Goal: Task Accomplishment & Management: Use online tool/utility

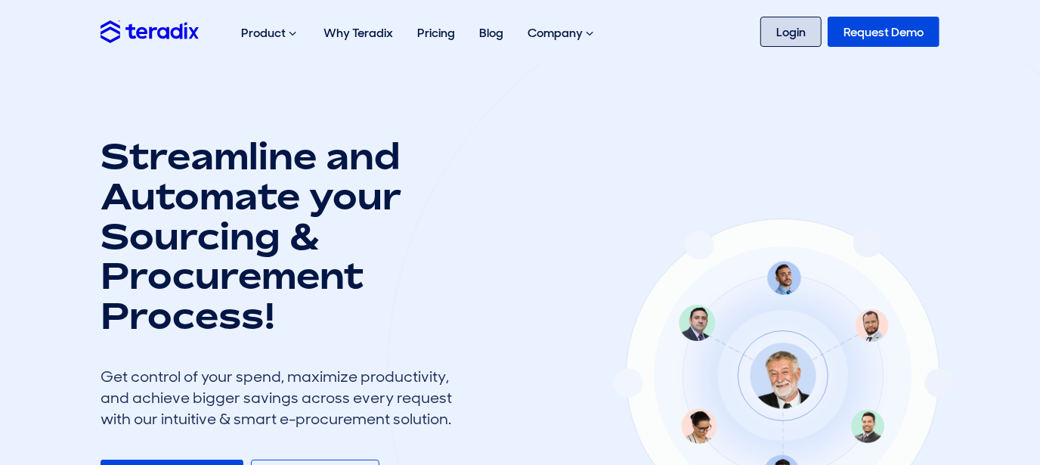
drag, startPoint x: 0, startPoint y: 0, endPoint x: 782, endPoint y: 37, distance: 783.0
click at [782, 37] on link "Login" at bounding box center [790, 32] width 61 height 30
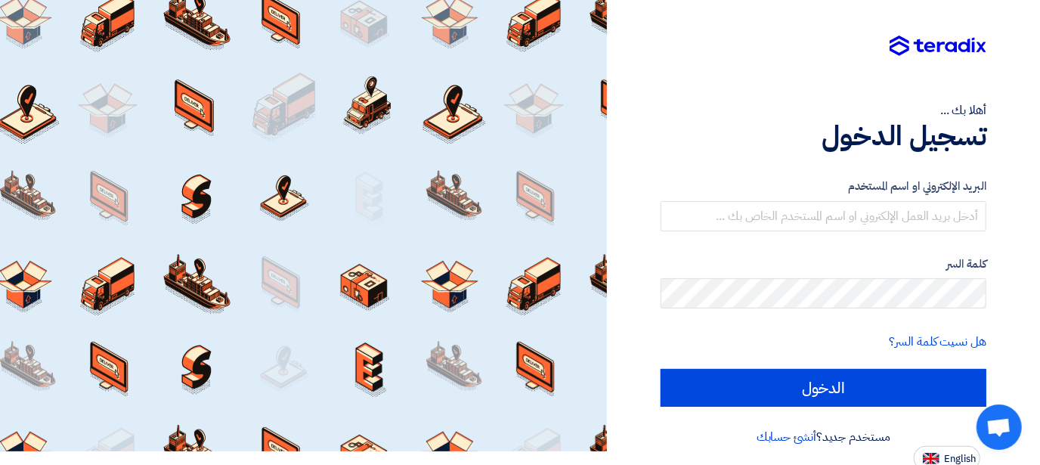
scroll to position [18, 0]
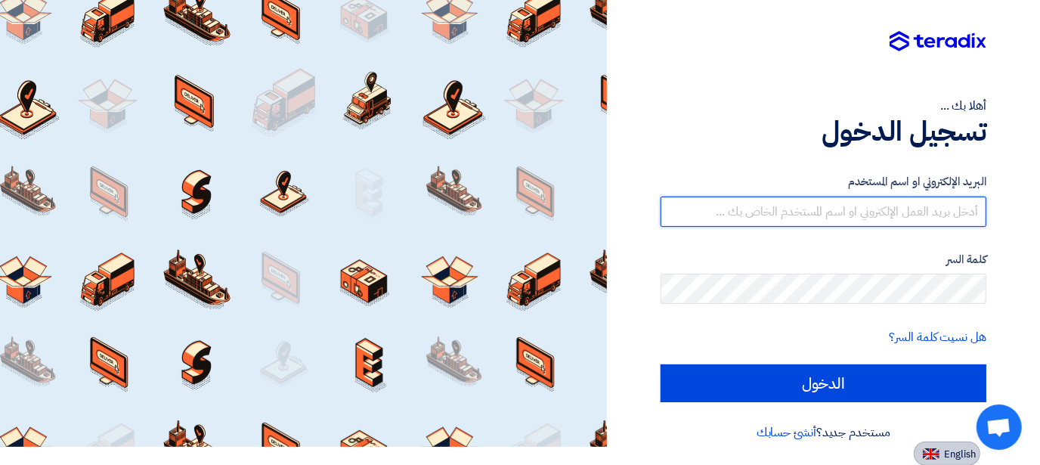
type input "info@technomid.com"
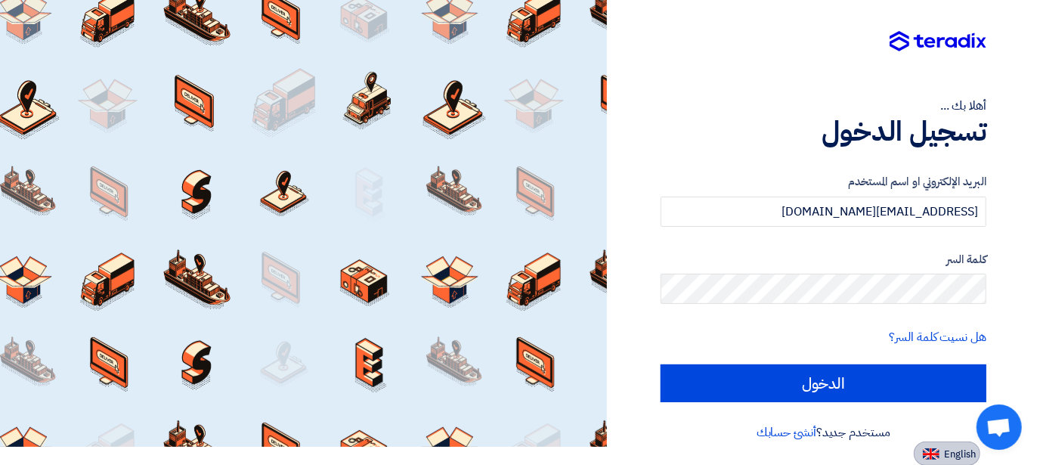
click at [949, 459] on span "English" at bounding box center [960, 454] width 32 height 11
type input "Sign in"
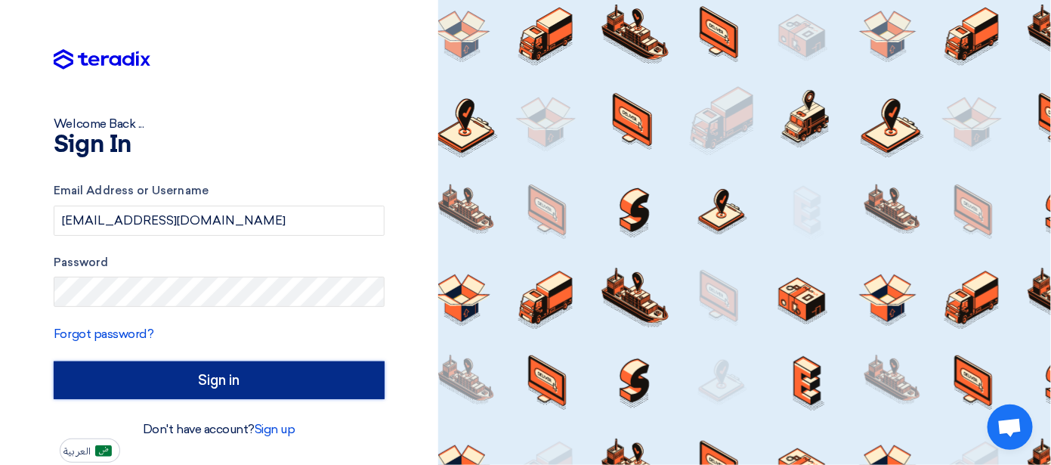
click at [220, 363] on input "Sign in" at bounding box center [219, 380] width 331 height 38
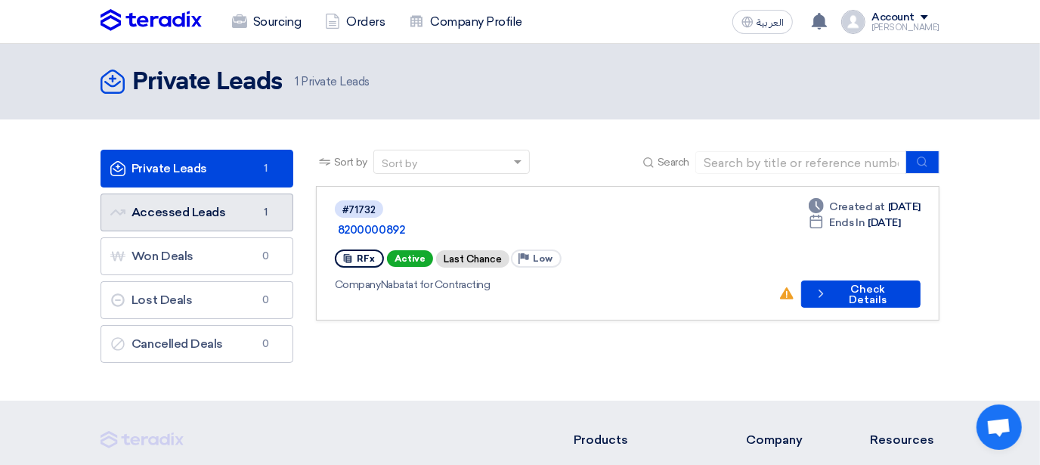
click at [246, 215] on link "Accessed Leads Accessed Leads 1" at bounding box center [196, 212] width 193 height 38
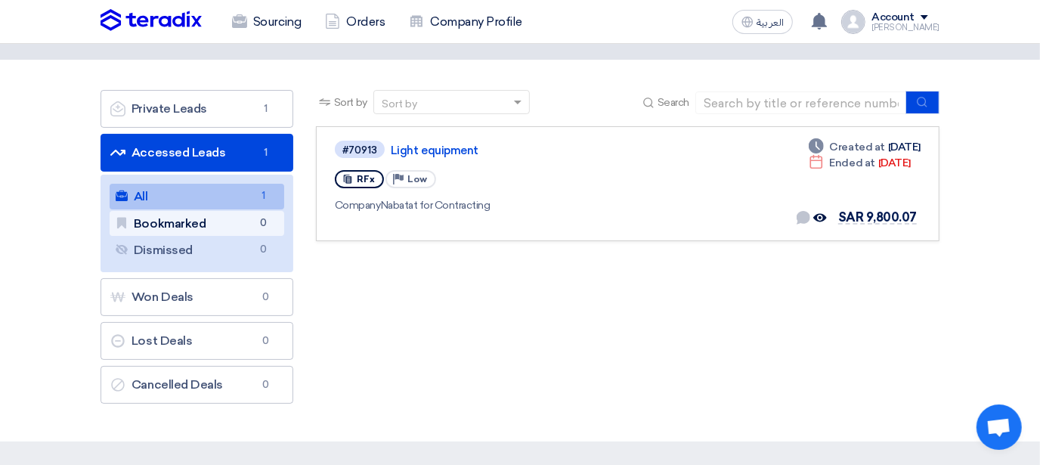
scroll to position [75, 0]
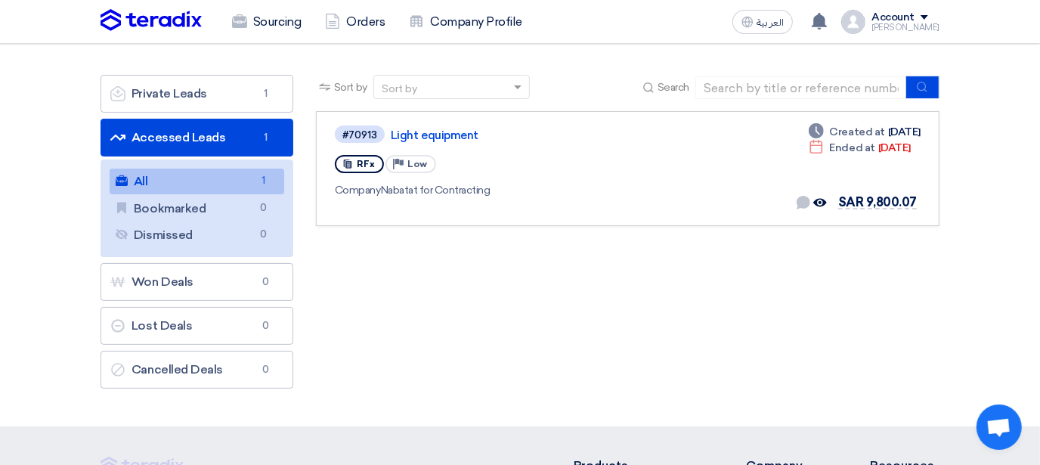
click at [363, 305] on div "Sort by Sort by Search Category Owner Type" at bounding box center [628, 235] width 646 height 321
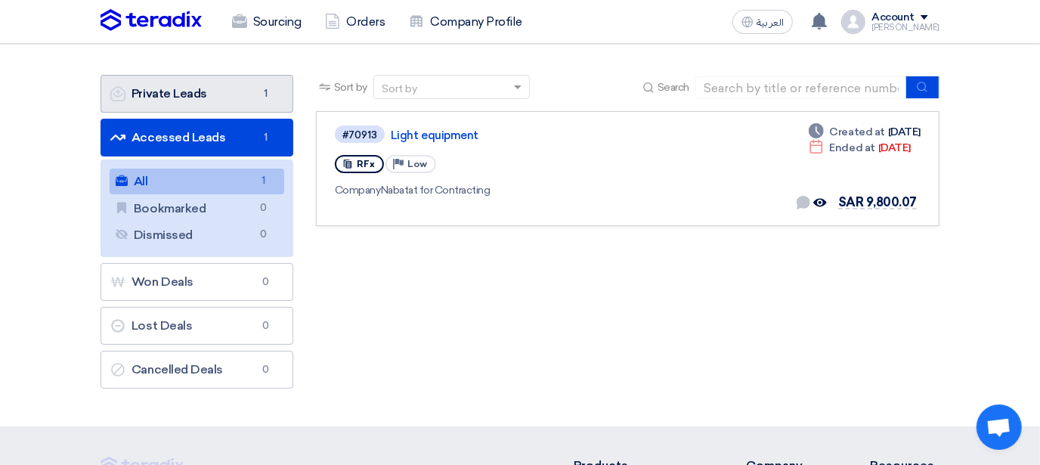
click at [210, 85] on link "Private Leads Private Leads 1" at bounding box center [196, 94] width 193 height 38
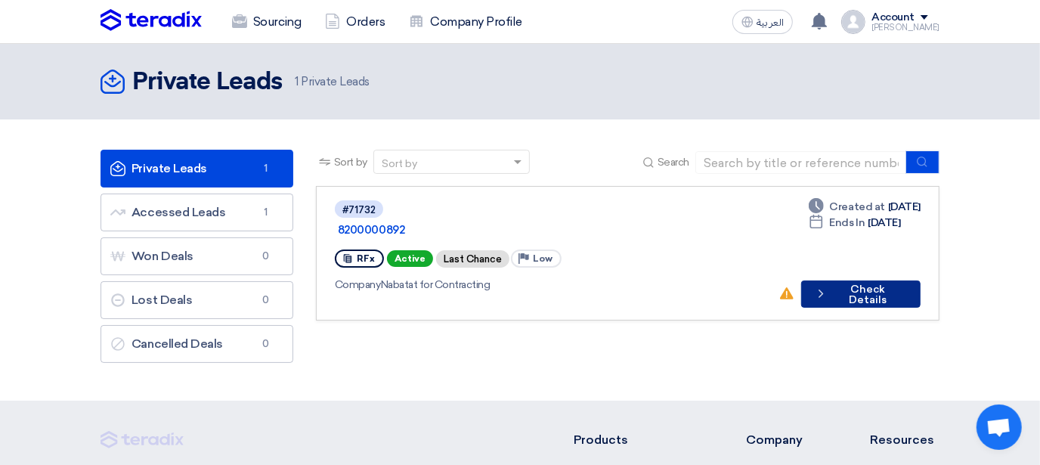
click at [854, 283] on button "Check details Check Details" at bounding box center [860, 293] width 119 height 27
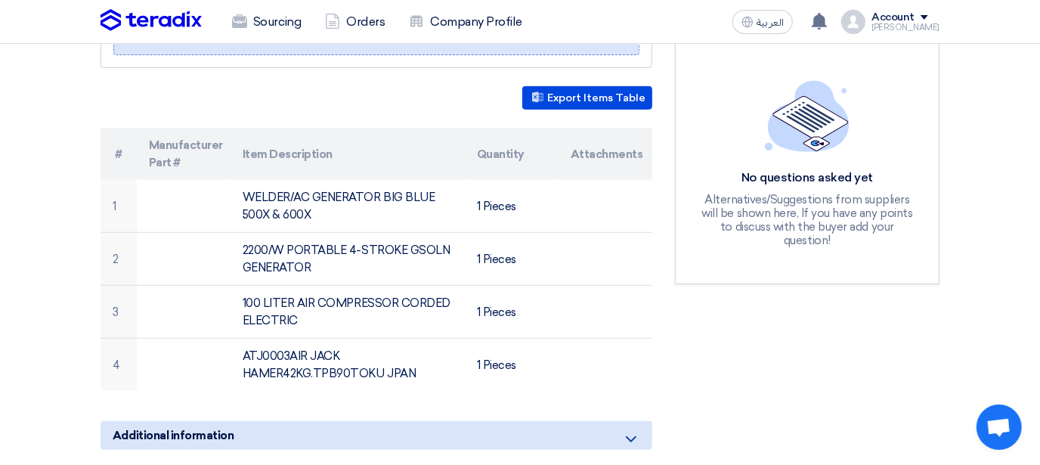
scroll to position [150, 0]
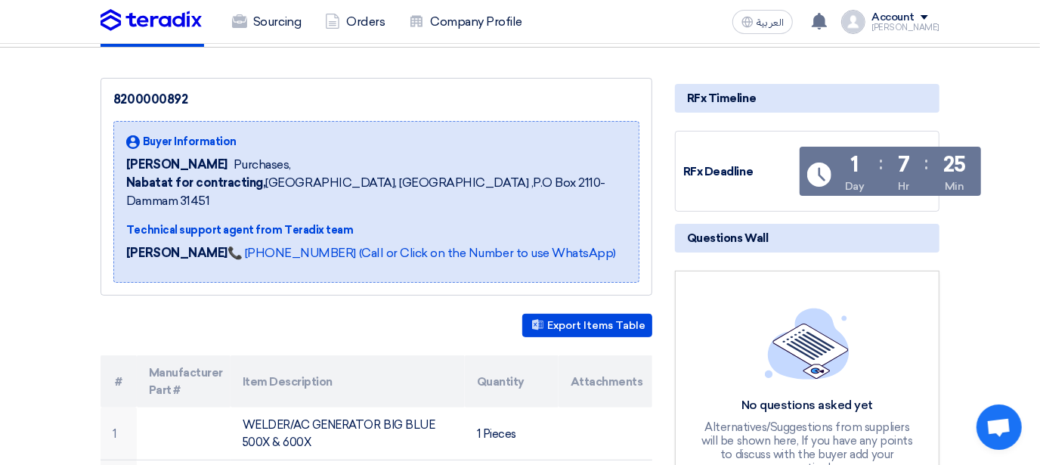
click at [836, 171] on div "Time Remaining 1 Day : 7 Hr : 25 Min" at bounding box center [889, 174] width 181 height 55
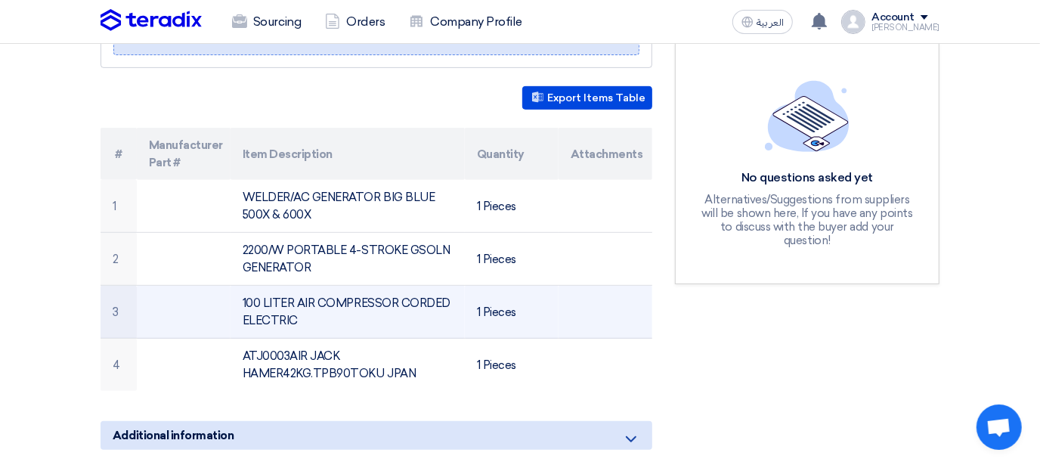
scroll to position [0, 0]
